Goal: Complete application form: Complete application form

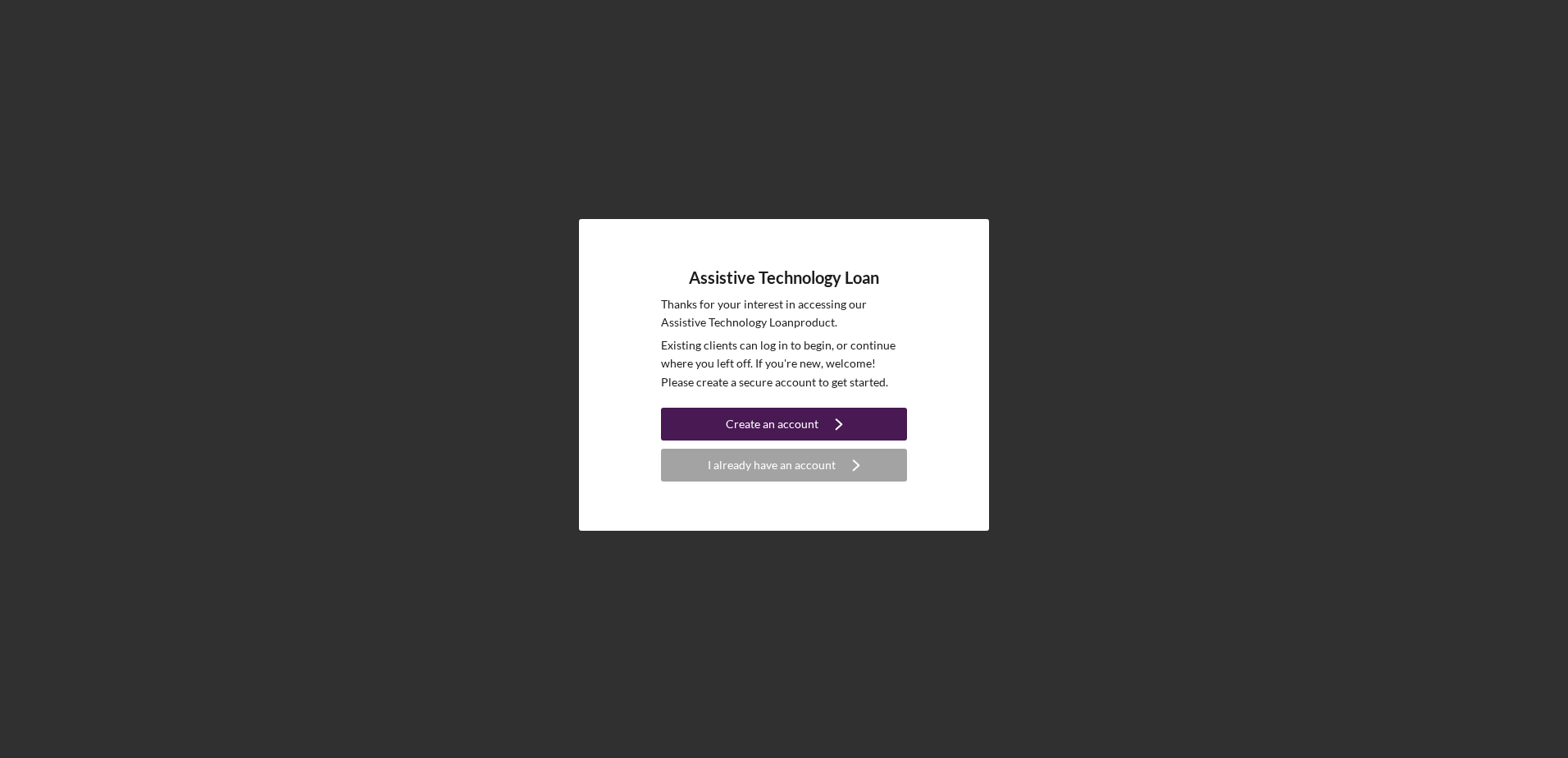
click at [761, 424] on div "Create an account" at bounding box center [772, 424] width 92 height 33
